Goal: Check status: Check status

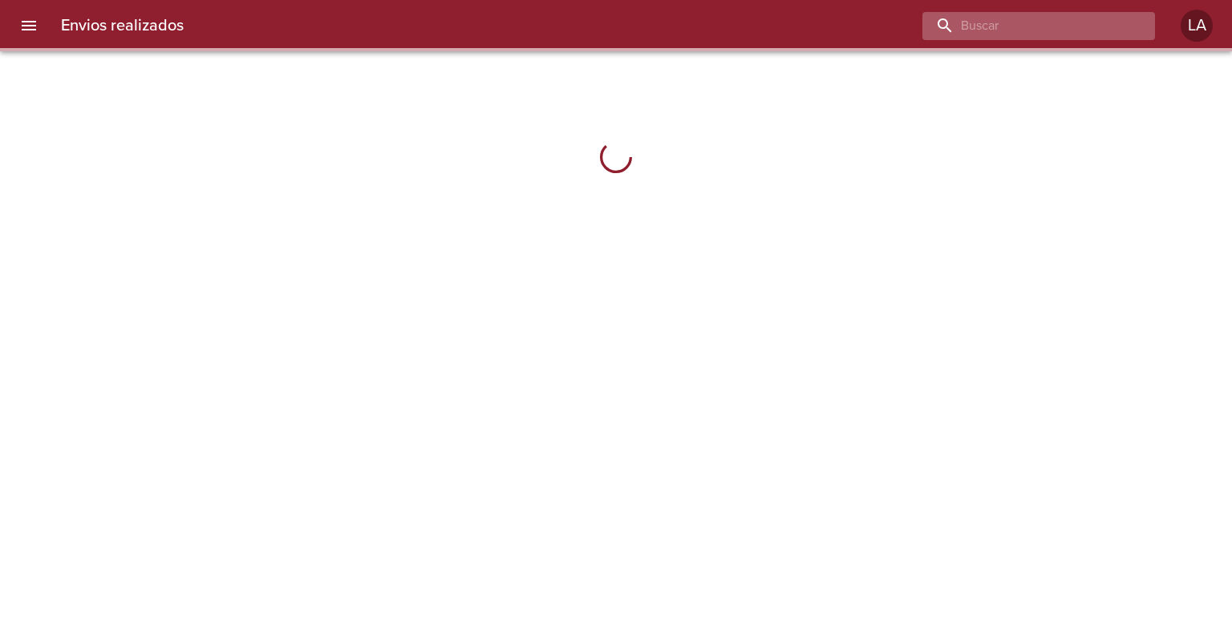
click at [1036, 20] on input "buscar" at bounding box center [1024, 26] width 205 height 28
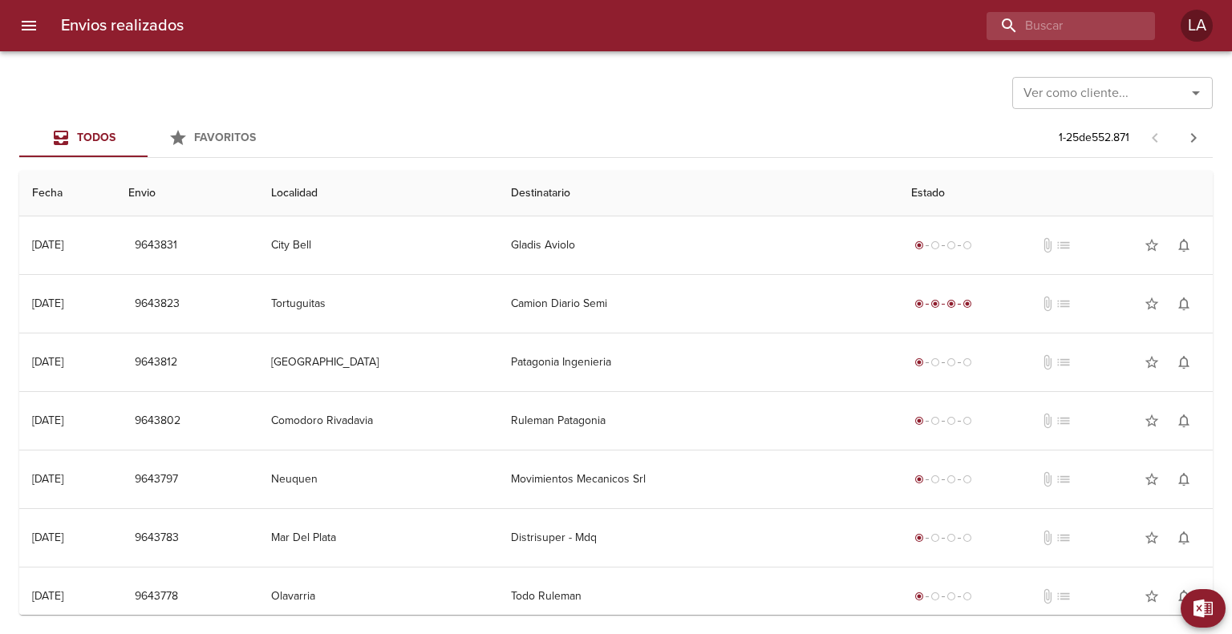
click at [1094, 95] on input "Ver como cliente..." at bounding box center [1089, 93] width 144 height 22
click at [1097, 123] on li "Fravega S A C I E I" at bounding box center [1112, 133] width 200 height 29
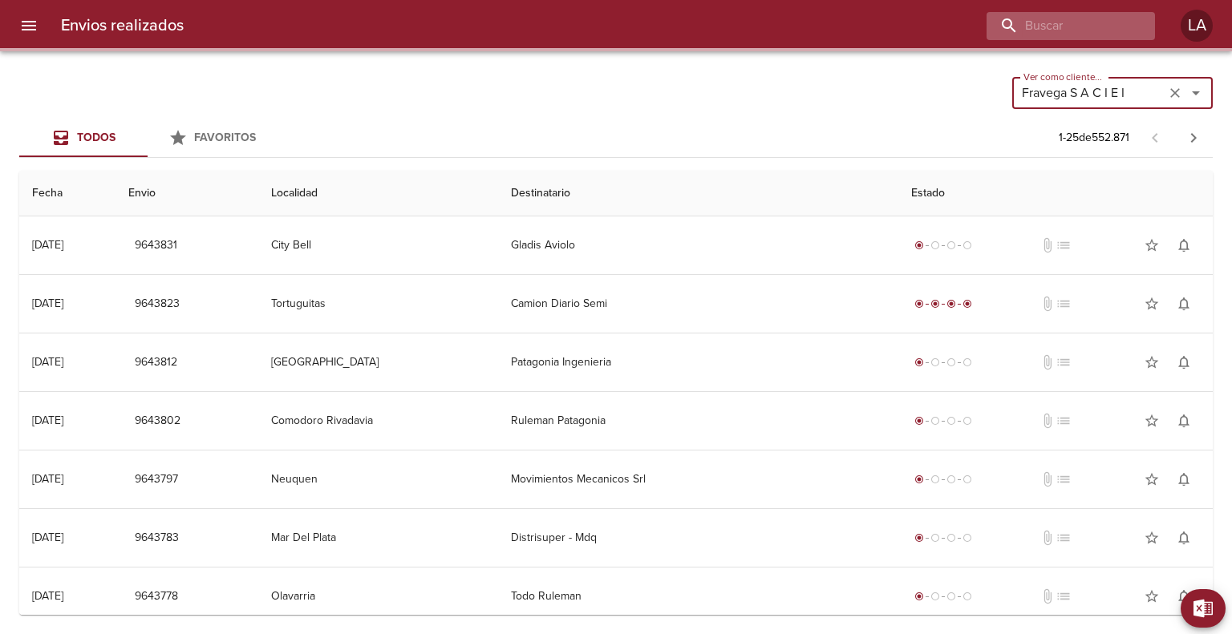
type input "Fravega S A C I E I"
click at [1050, 25] on input "buscar" at bounding box center [1024, 26] width 205 height 28
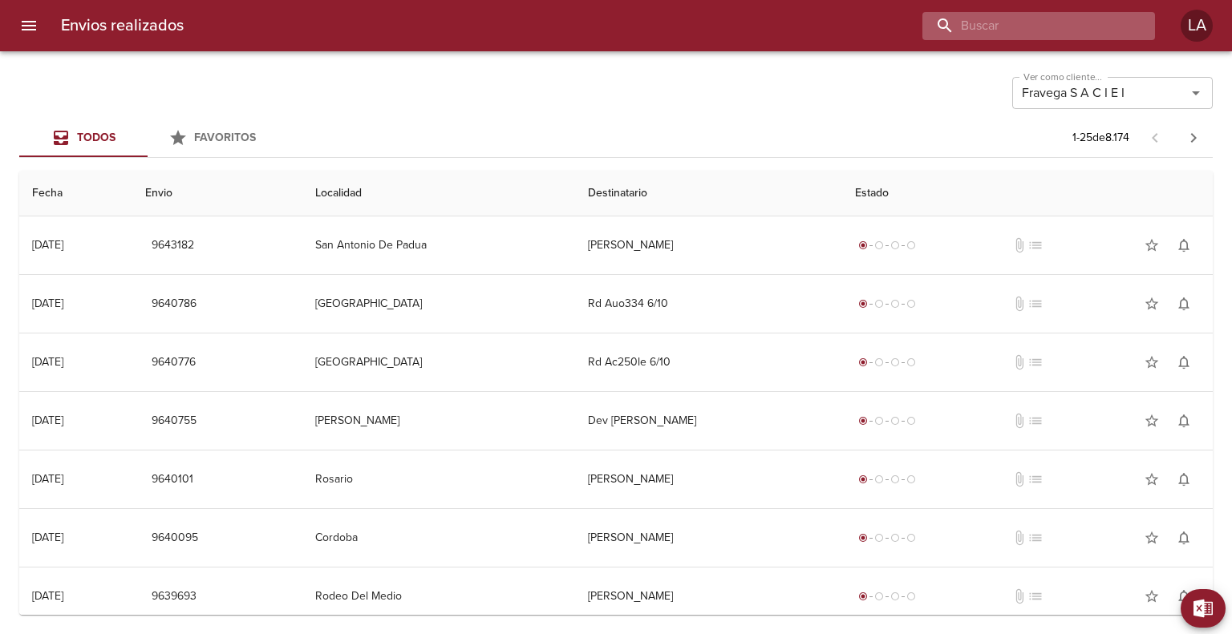
paste input "R-3749-1808660"
drag, startPoint x: 1009, startPoint y: 26, endPoint x: 948, endPoint y: 34, distance: 62.3
click at [948, 34] on input "R-3749-1808660" at bounding box center [1024, 26] width 205 height 28
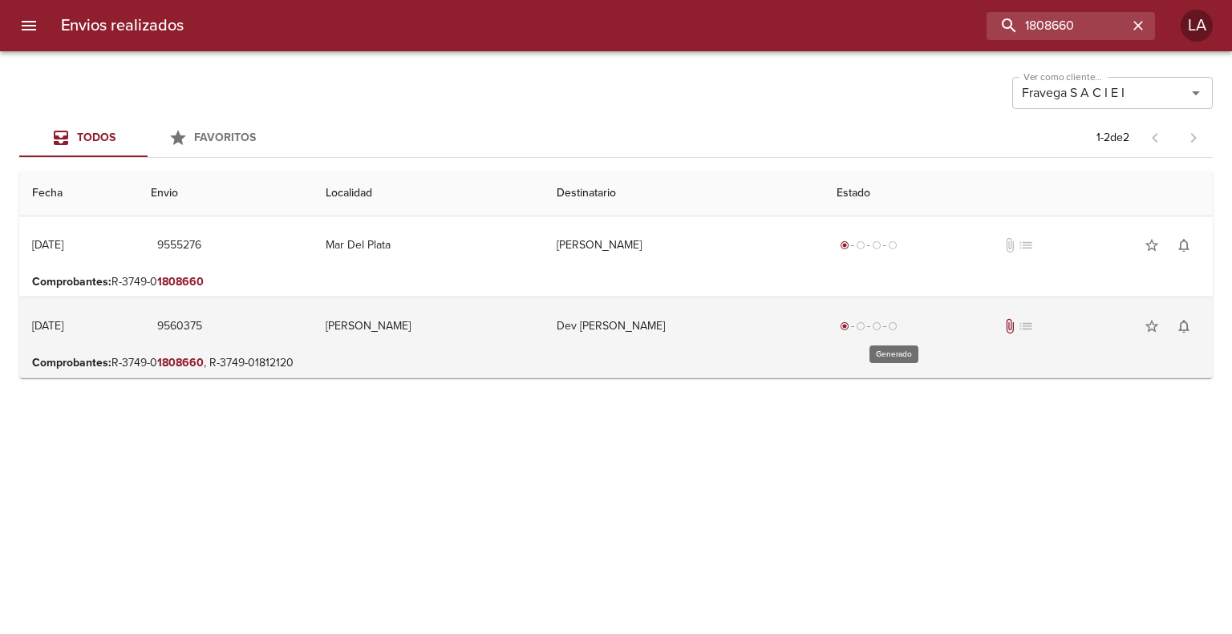
click at [900, 333] on div "radio_button_checked radio_button_unchecked radio_button_unchecked radio_button…" at bounding box center [868, 326] width 64 height 16
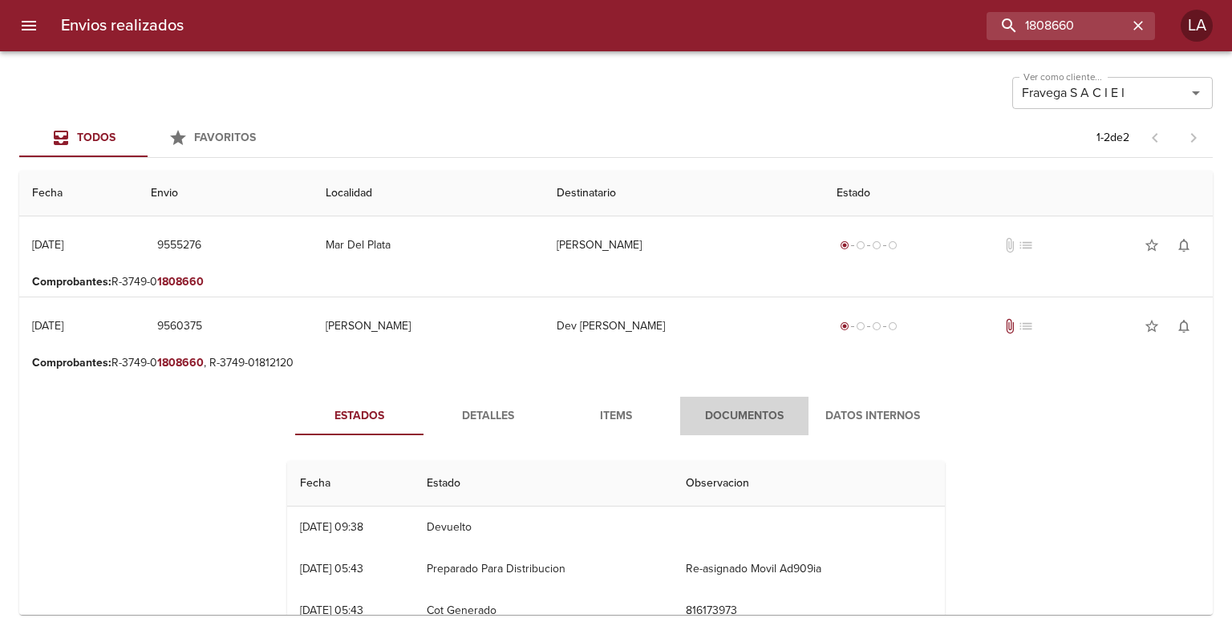
click at [743, 415] on span "Documentos" at bounding box center [744, 417] width 109 height 20
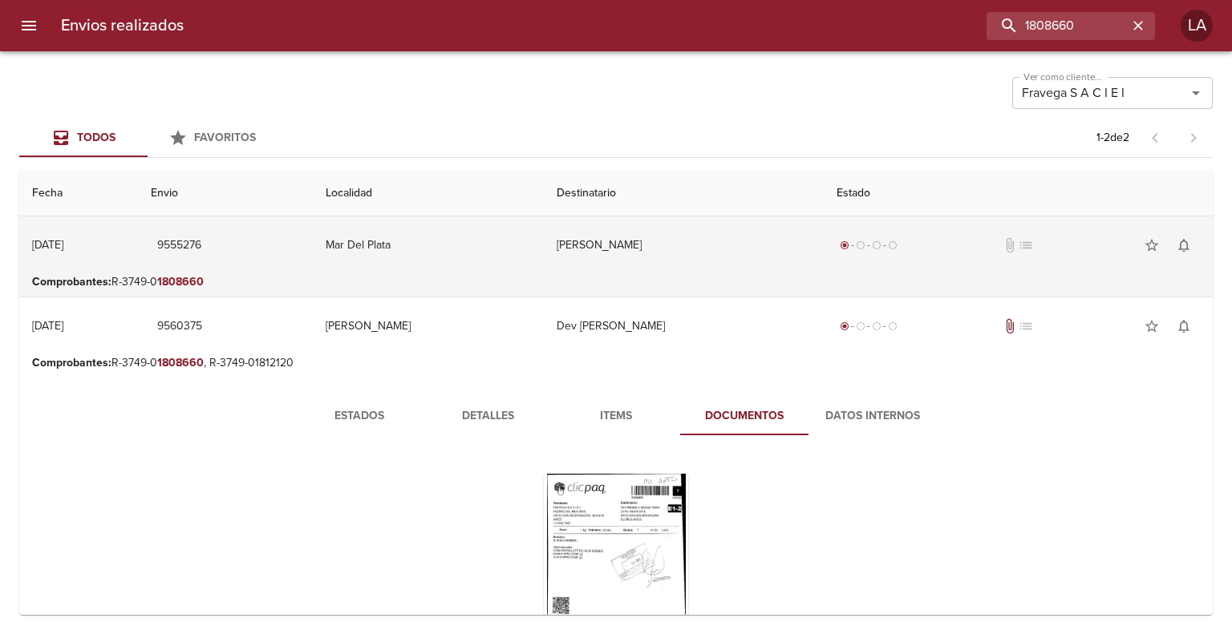
click at [696, 231] on td "[PERSON_NAME]" at bounding box center [684, 245] width 280 height 58
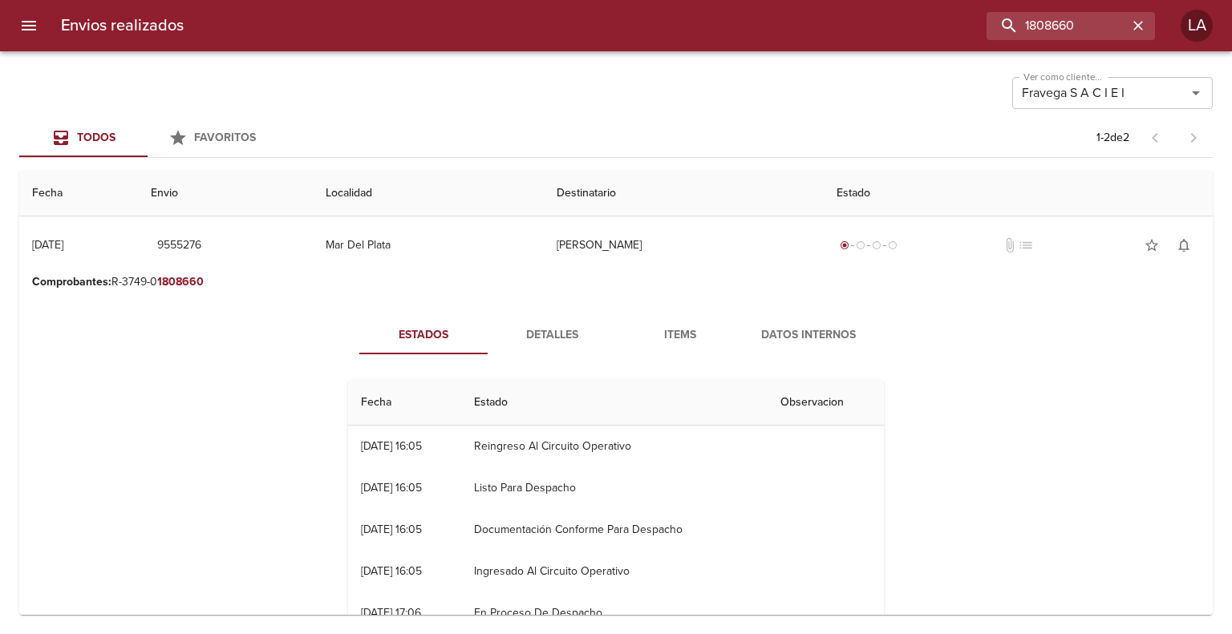
scroll to position [321, 0]
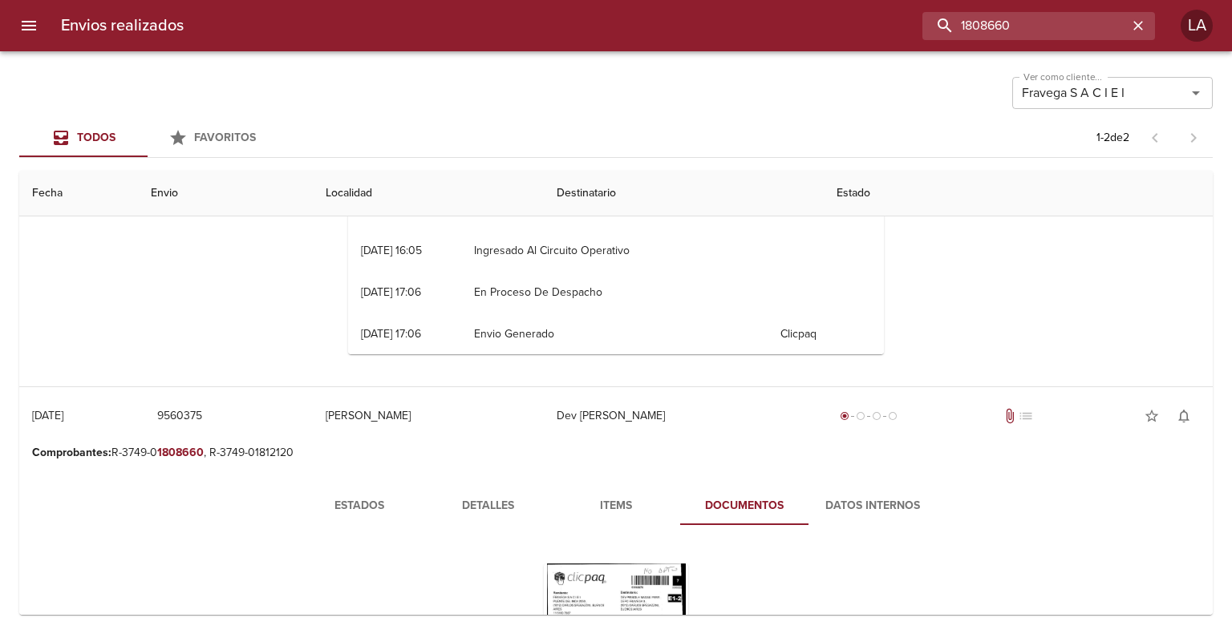
drag, startPoint x: 1084, startPoint y: 31, endPoint x: 860, endPoint y: 3, distance: 226.3
click at [860, 3] on div "Envios realizados 1808660 LA" at bounding box center [616, 25] width 1232 height 51
paste input "42"
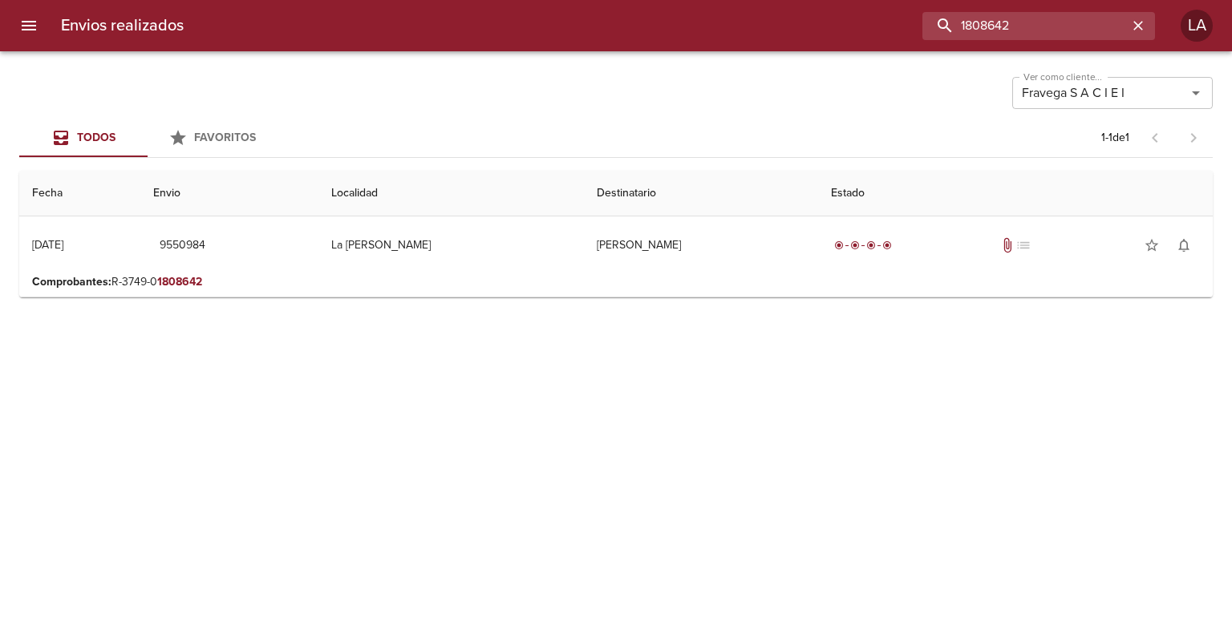
scroll to position [0, 0]
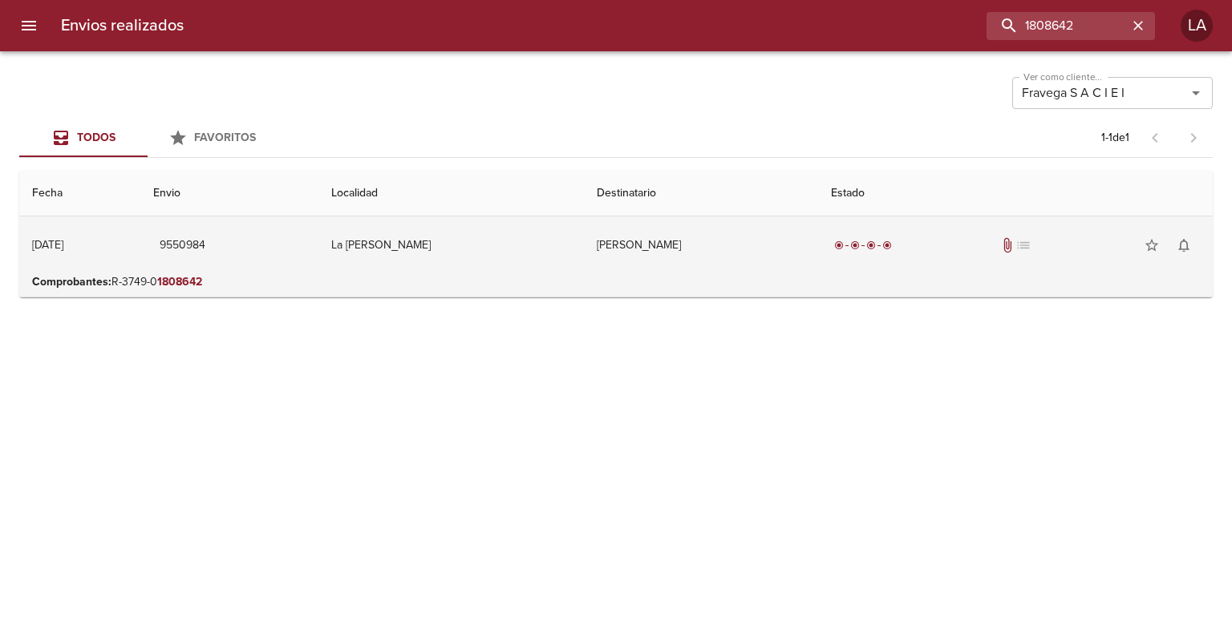
click at [677, 251] on td "[PERSON_NAME]" at bounding box center [701, 245] width 234 height 58
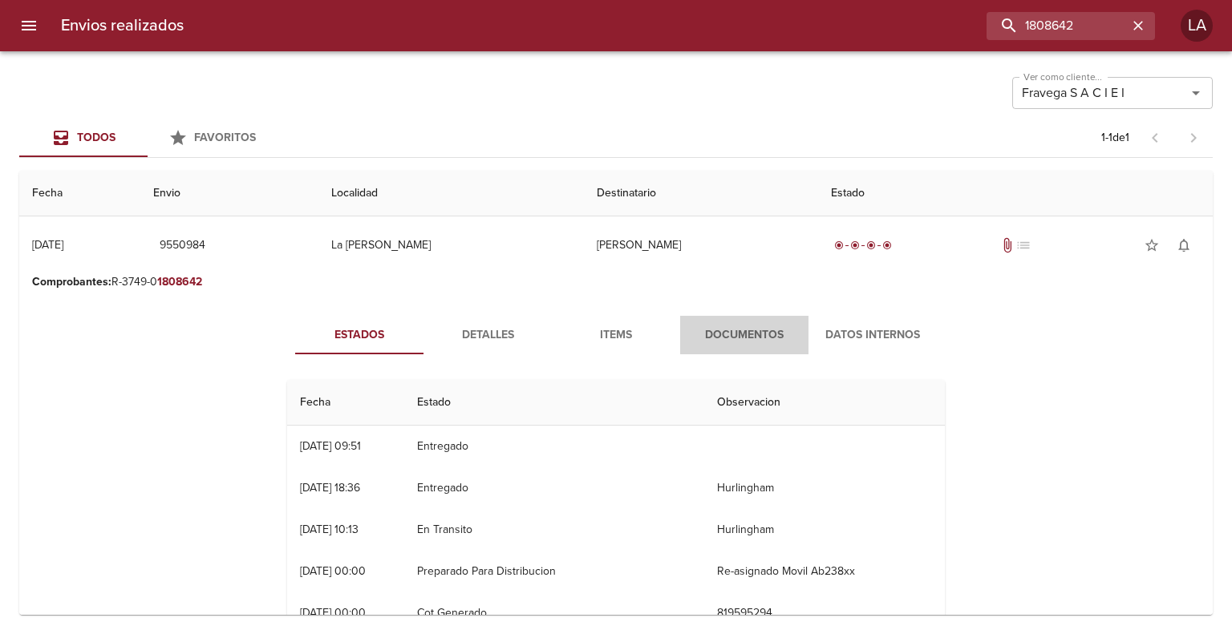
click at [709, 326] on span "Documentos" at bounding box center [744, 336] width 109 height 20
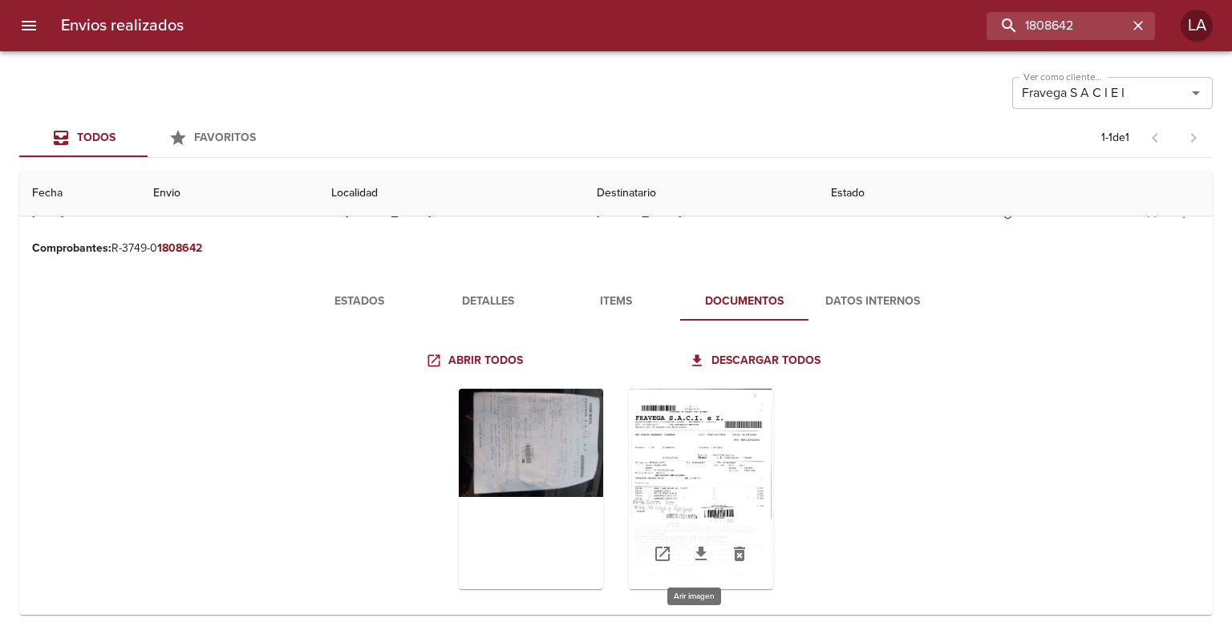
scroll to position [52, 0]
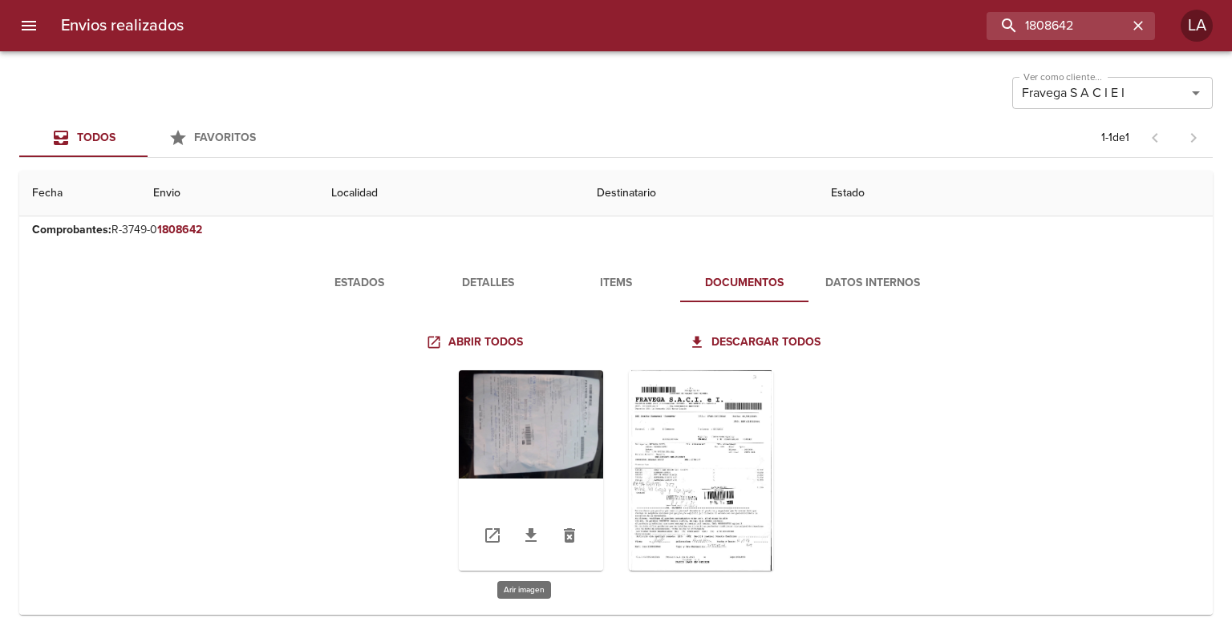
click at [568, 394] on div "Tabla de envíos del cliente" at bounding box center [531, 470] width 144 height 200
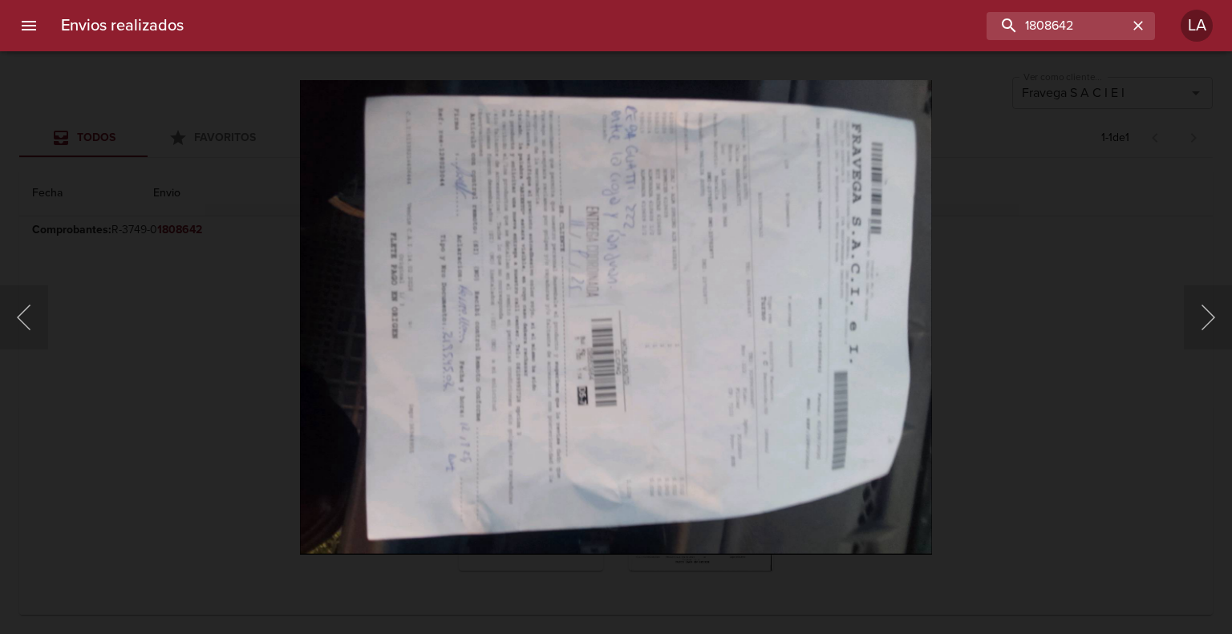
click at [1042, 342] on div "Lightbox" at bounding box center [616, 317] width 1232 height 634
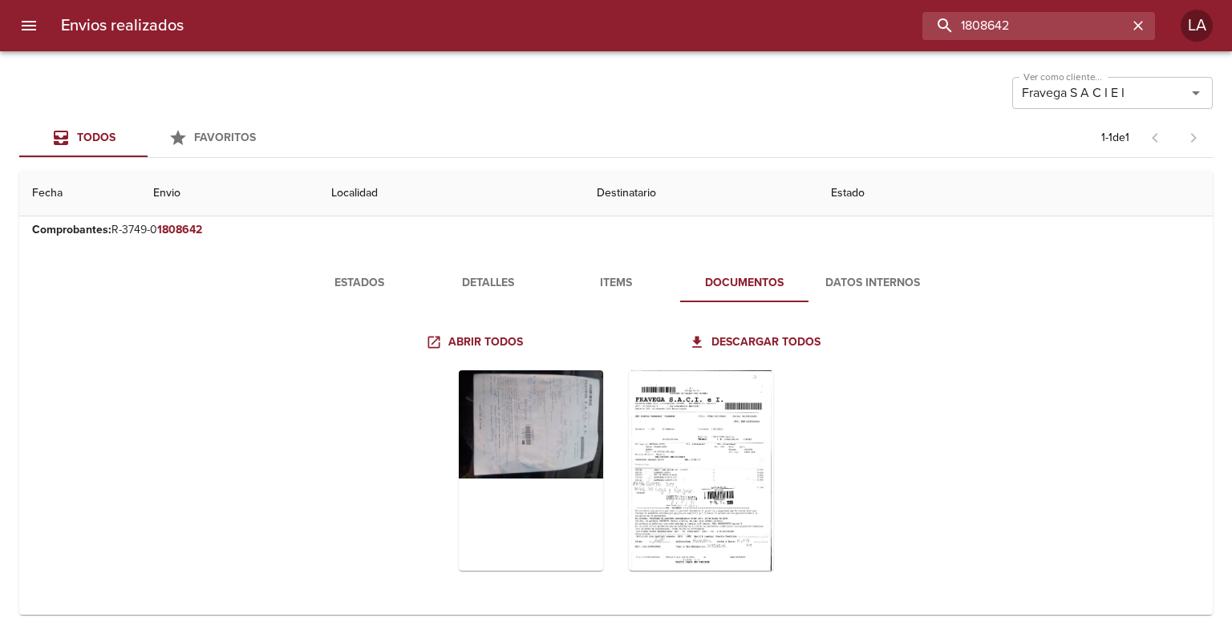
drag, startPoint x: 1082, startPoint y: 31, endPoint x: 871, endPoint y: -10, distance: 215.6
click at [871, 0] on html "Envios realizados 1808642 LA Ver como cliente... Fravega S A C I E I Ver como c…" at bounding box center [616, 0] width 1232 height 0
paste input "7333"
type input "1807333"
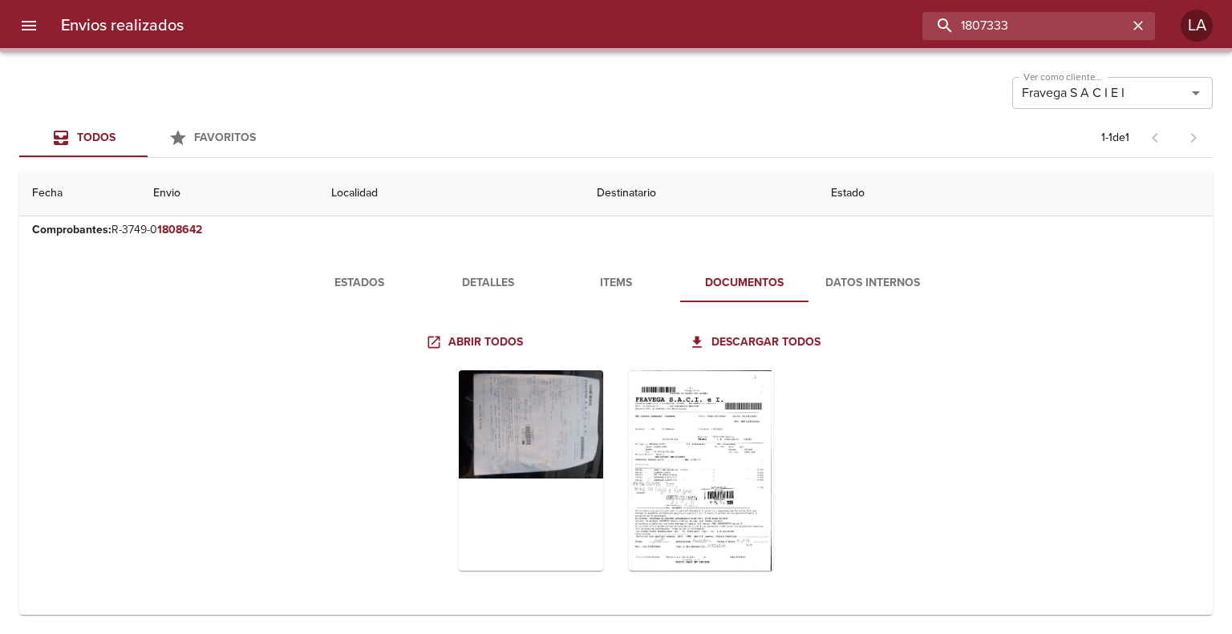
scroll to position [0, 0]
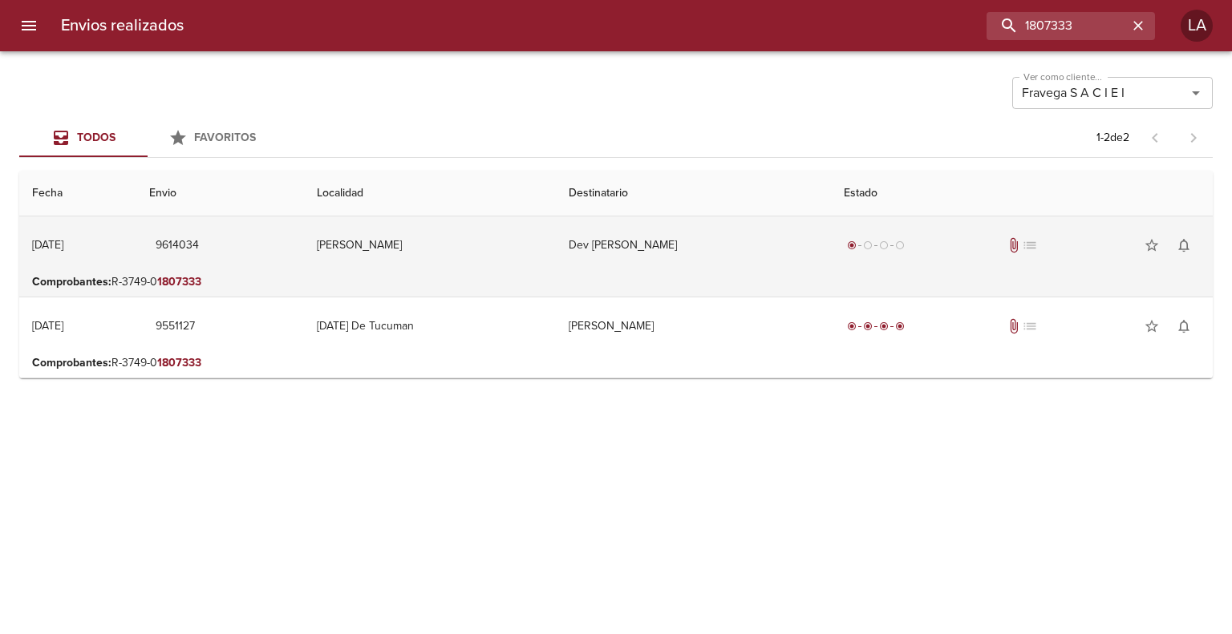
click at [480, 253] on td "[PERSON_NAME]" at bounding box center [430, 245] width 252 height 58
